Goal: Task Accomplishment & Management: Use online tool/utility

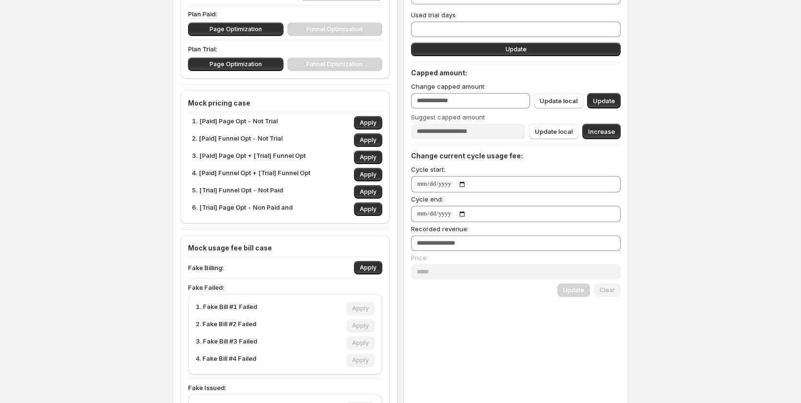
scroll to position [192, 0]
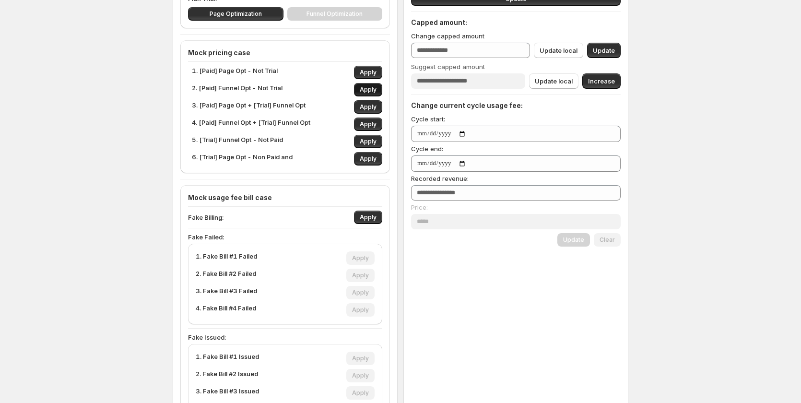
click at [371, 86] on button "Apply" at bounding box center [368, 89] width 28 height 13
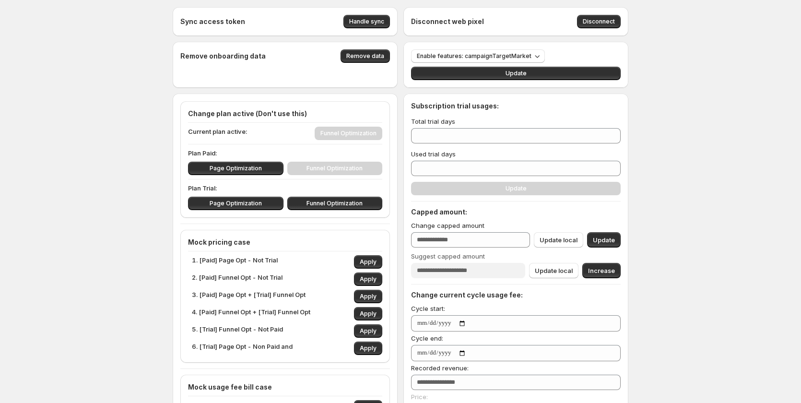
scroll to position [0, 0]
